Goal: Task Accomplishment & Management: Use online tool/utility

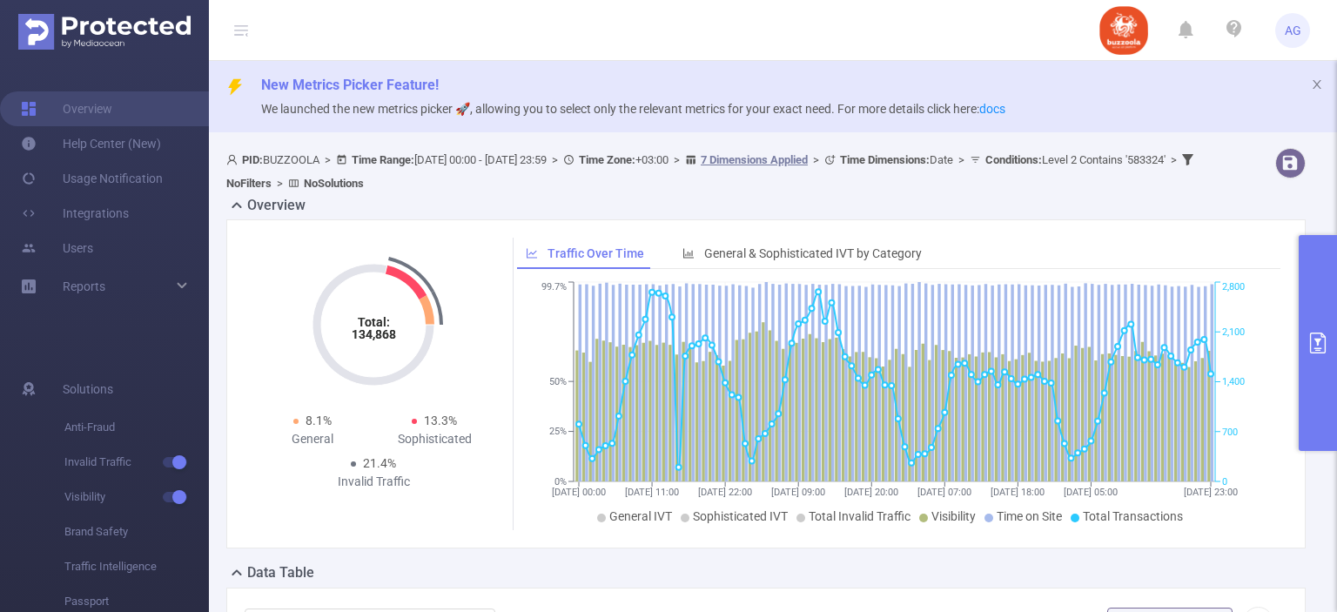
scroll to position [87, 0]
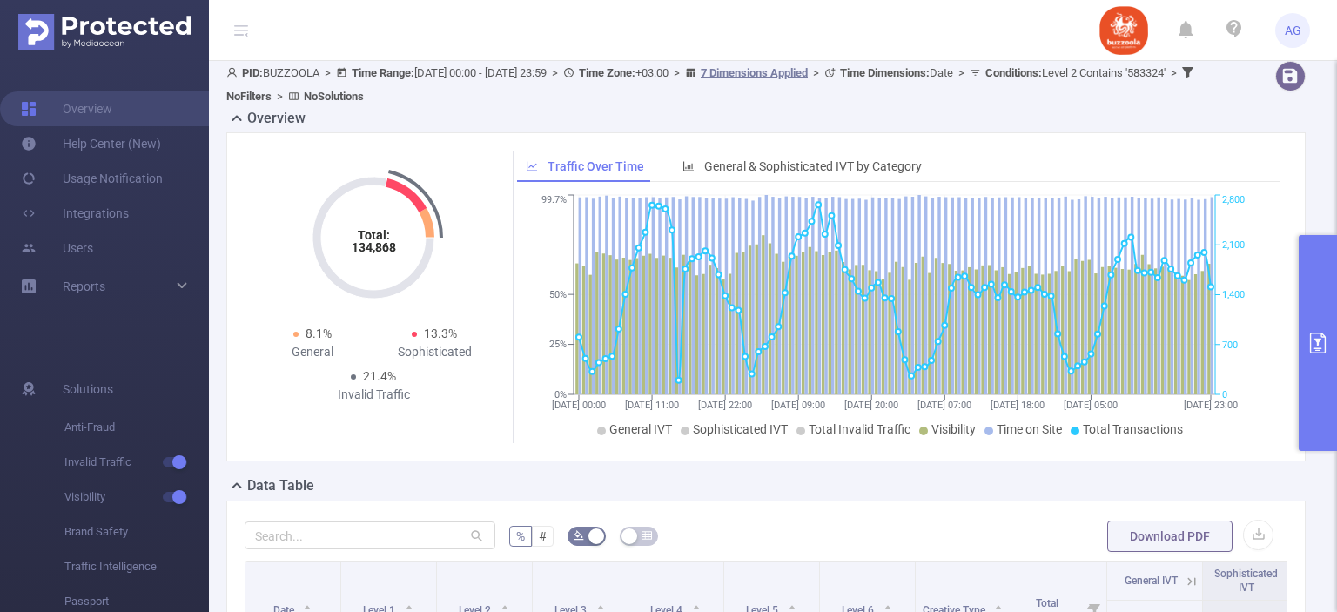
click at [1320, 314] on button "primary" at bounding box center [1318, 343] width 38 height 216
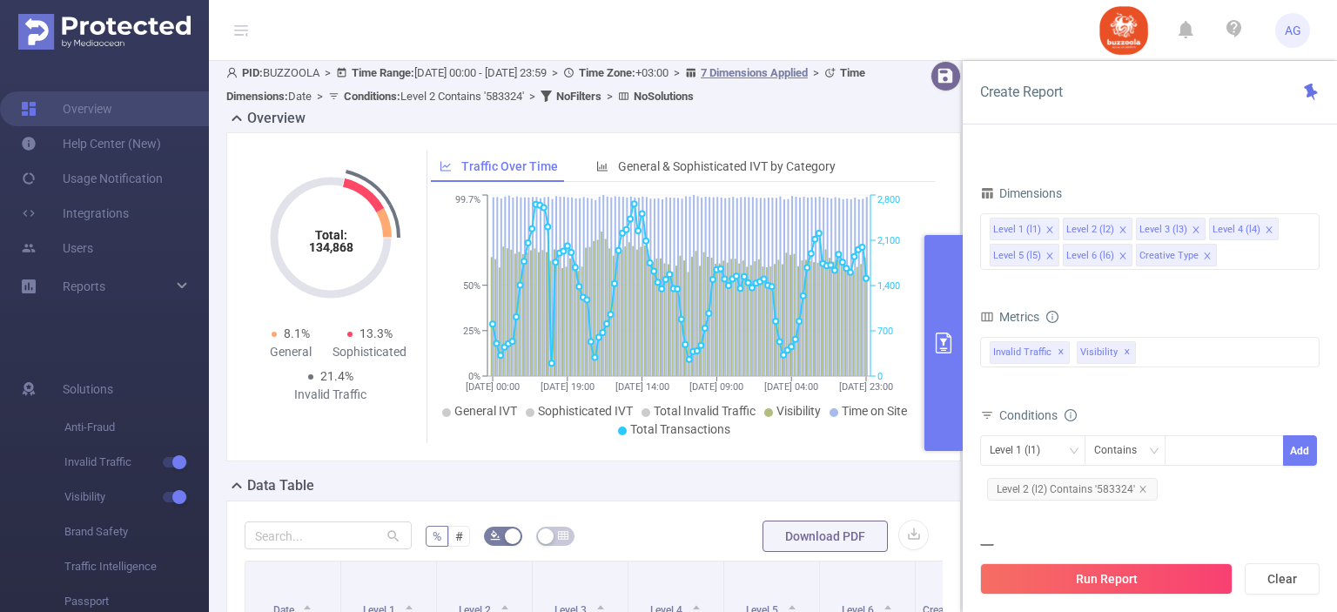
click at [1107, 494] on span "Level 2 (l2) Contains '583324'" at bounding box center [1072, 489] width 171 height 23
drag, startPoint x: 1107, startPoint y: 494, endPoint x: 1115, endPoint y: 488, distance: 9.9
click at [1106, 494] on span "Level 2 (l2) Contains '583324'" at bounding box center [1072, 489] width 171 height 23
click at [1228, 454] on icon "icon: close" at bounding box center [1229, 451] width 9 height 9
click at [1219, 454] on div at bounding box center [1224, 450] width 100 height 29
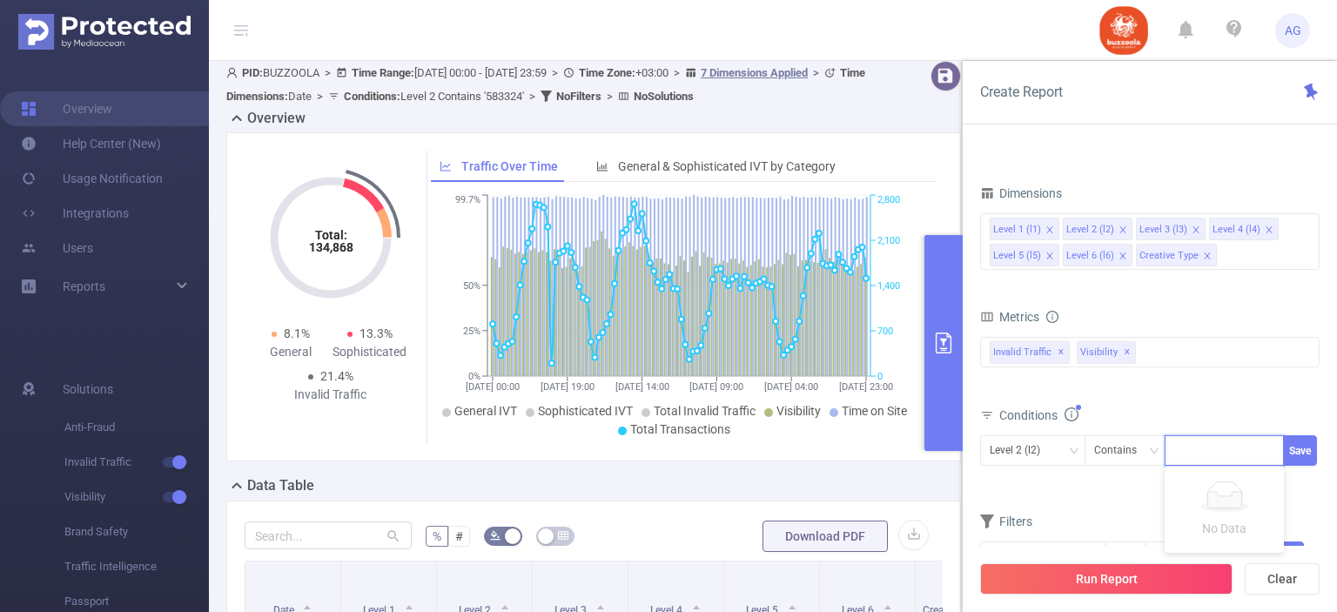
paste input "590852"
type input "590852"
click at [1205, 488] on li "590852" at bounding box center [1224, 484] width 119 height 28
click at [1295, 455] on button "Save" at bounding box center [1300, 450] width 34 height 30
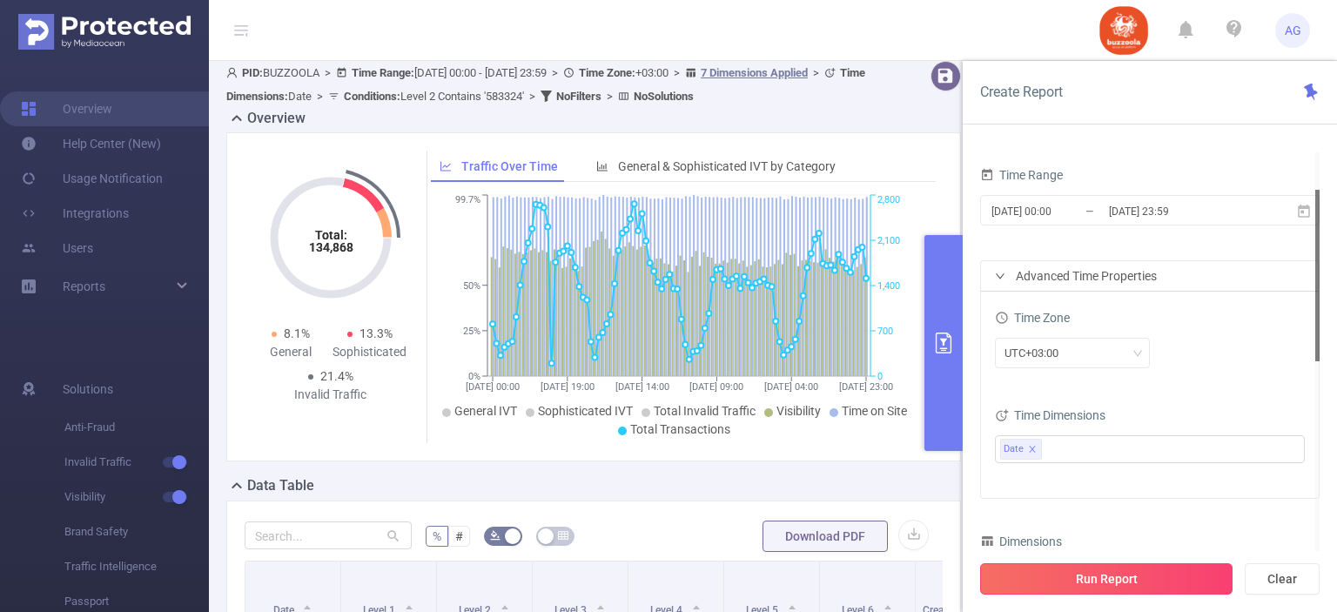
click at [1125, 576] on button "Run Report" at bounding box center [1106, 578] width 252 height 31
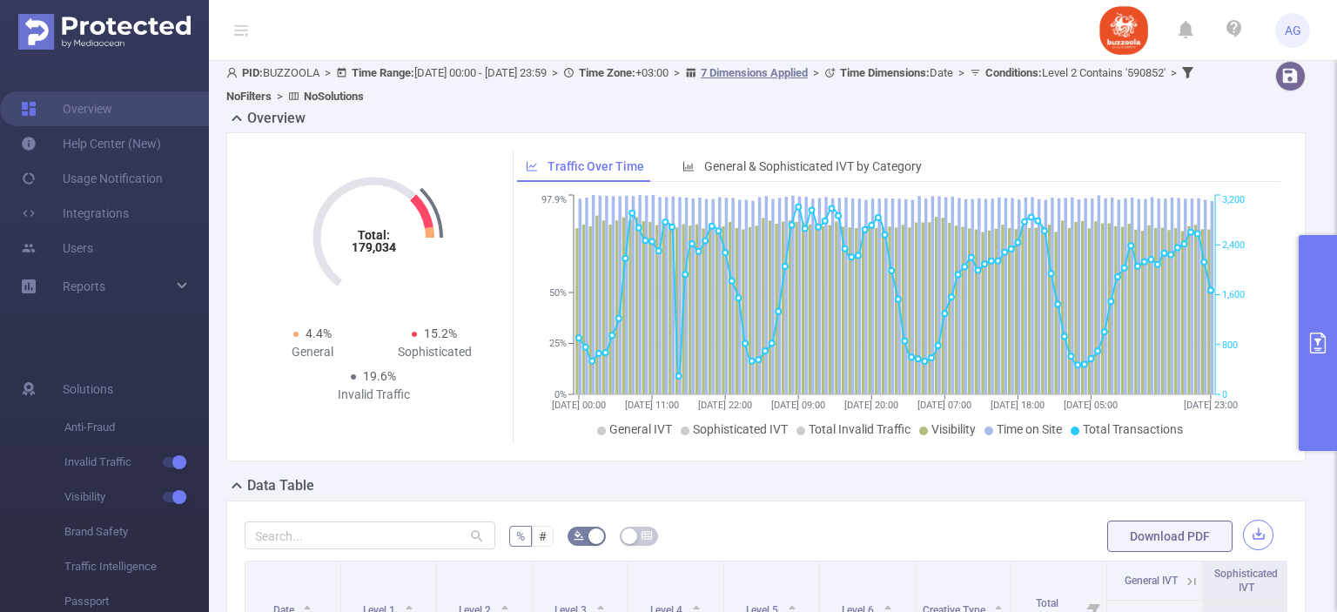
click at [1253, 530] on button "button" at bounding box center [1258, 535] width 30 height 30
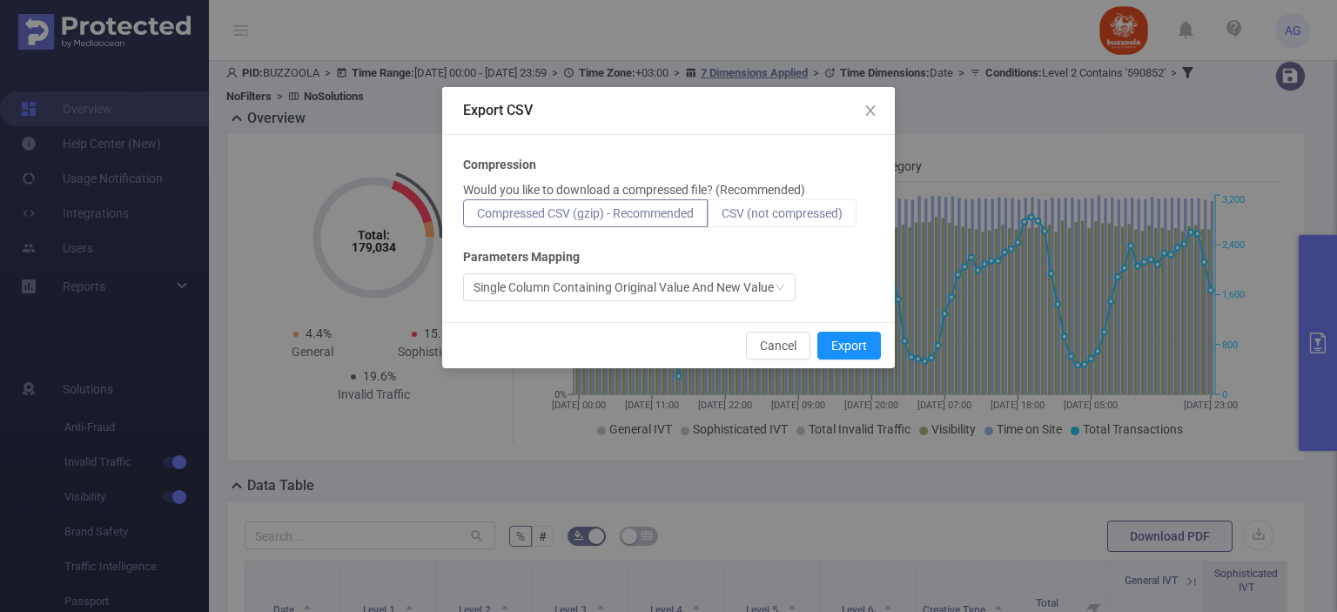
click at [766, 219] on span "CSV (not compressed)" at bounding box center [782, 213] width 121 height 14
click at [722, 218] on input "CSV (not compressed)" at bounding box center [722, 218] width 0 height 0
click at [842, 344] on button "Export" at bounding box center [849, 346] width 64 height 28
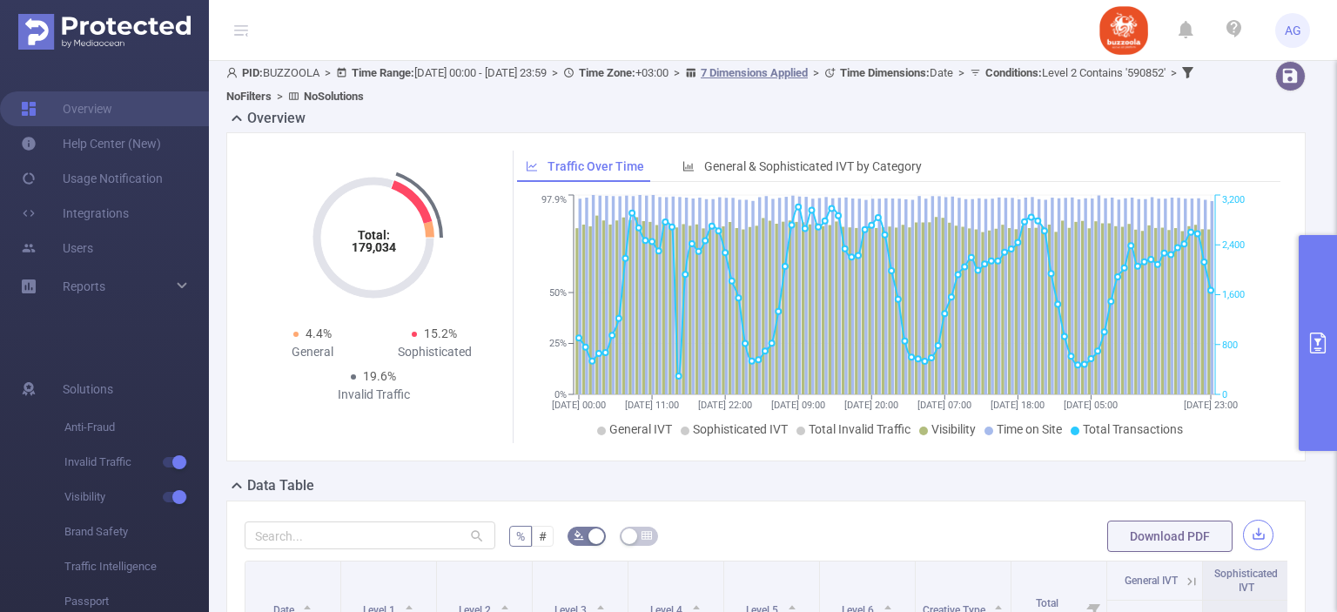
click at [1248, 537] on button "button" at bounding box center [1258, 535] width 30 height 30
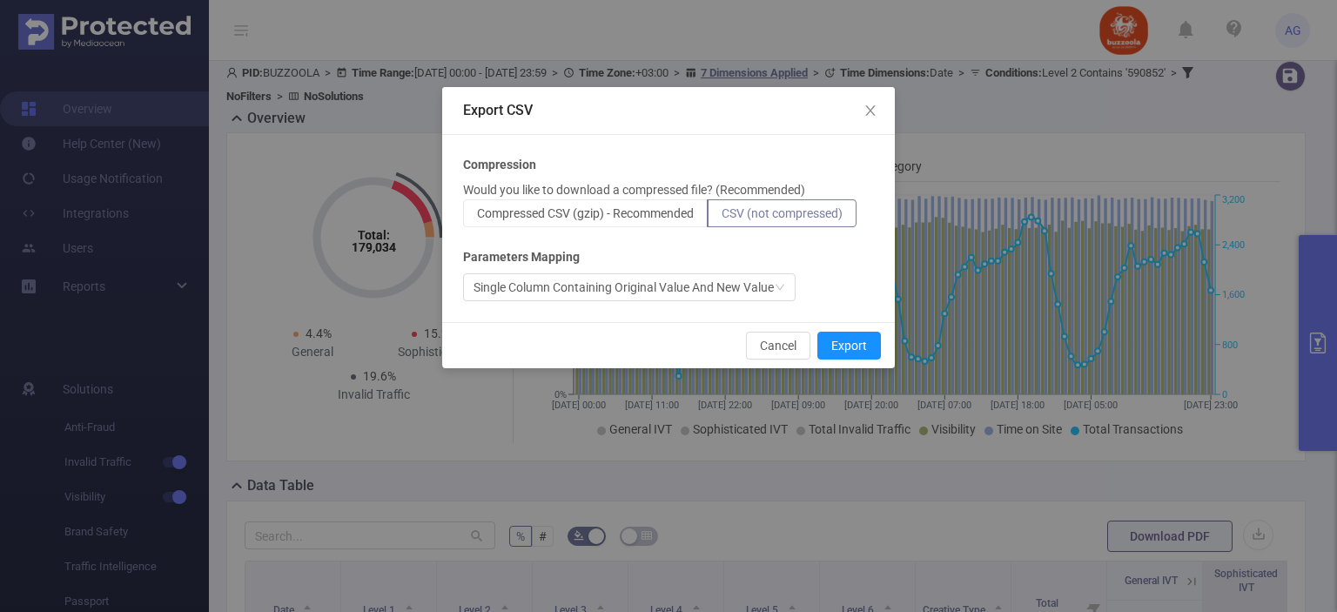
click at [1107, 104] on div "Export CSV Compression Would you like to download a compressed file? (Recommend…" at bounding box center [668, 306] width 1337 height 612
